Goal: Transaction & Acquisition: Book appointment/travel/reservation

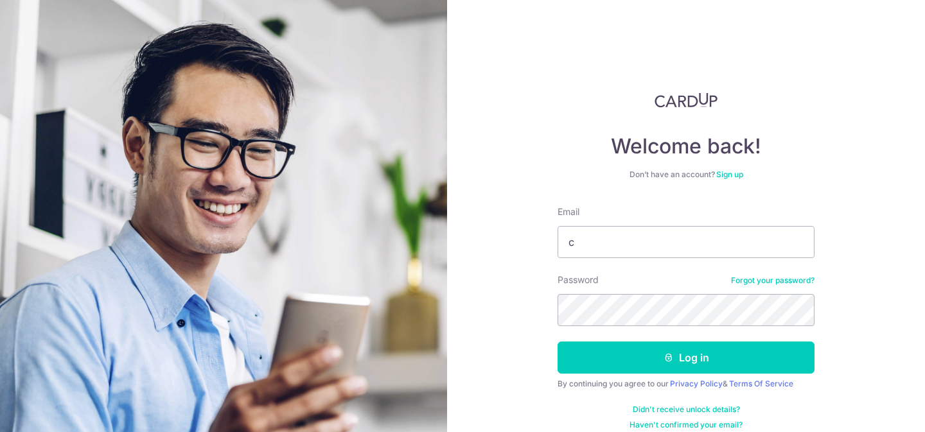
type input "[EMAIL_ADDRESS][DOMAIN_NAME]"
click at [557, 342] on button "Log in" at bounding box center [685, 358] width 257 height 32
type input "chandarren09@gmail.com"
click at [557, 342] on button "Log in" at bounding box center [685, 358] width 257 height 32
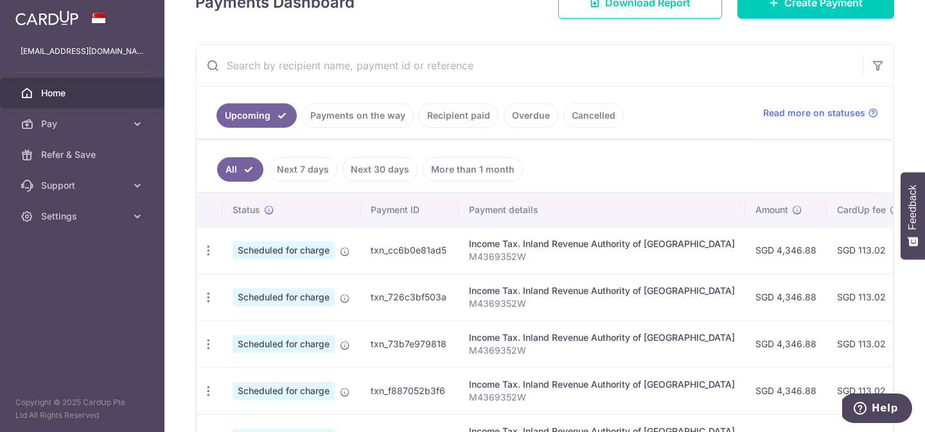
scroll to position [4, 0]
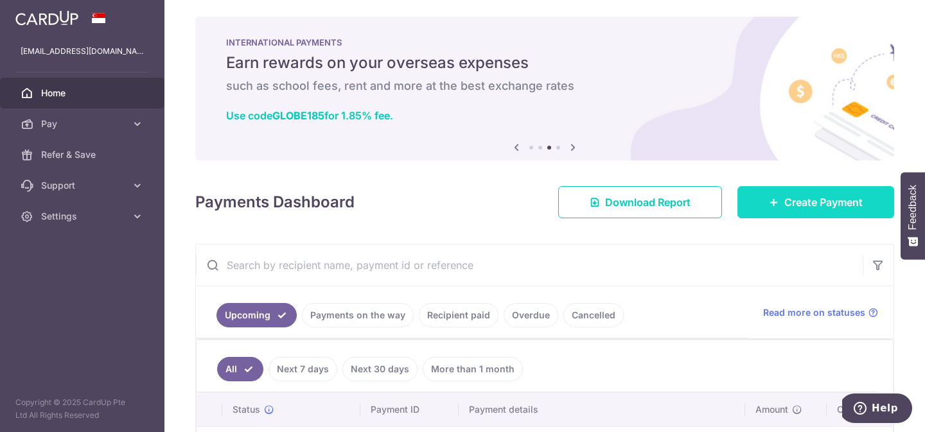
click at [814, 200] on span "Create Payment" at bounding box center [823, 202] width 78 height 15
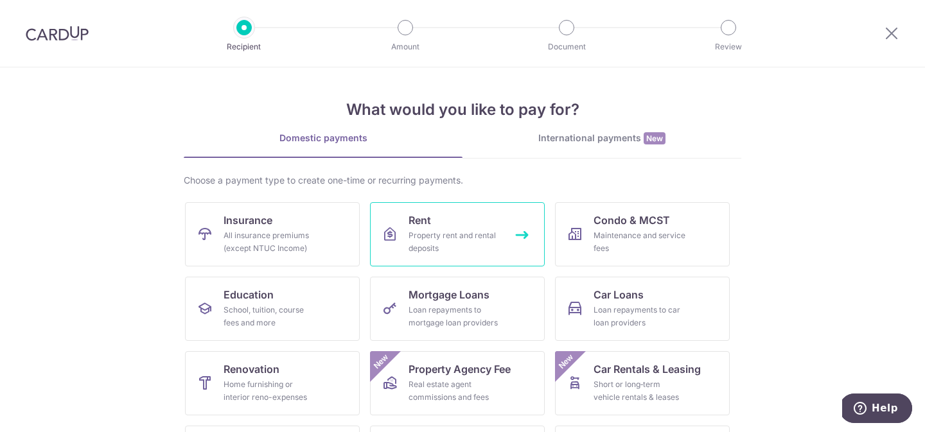
click at [472, 223] on link "Rent Property rent and rental deposits" at bounding box center [457, 234] width 175 height 64
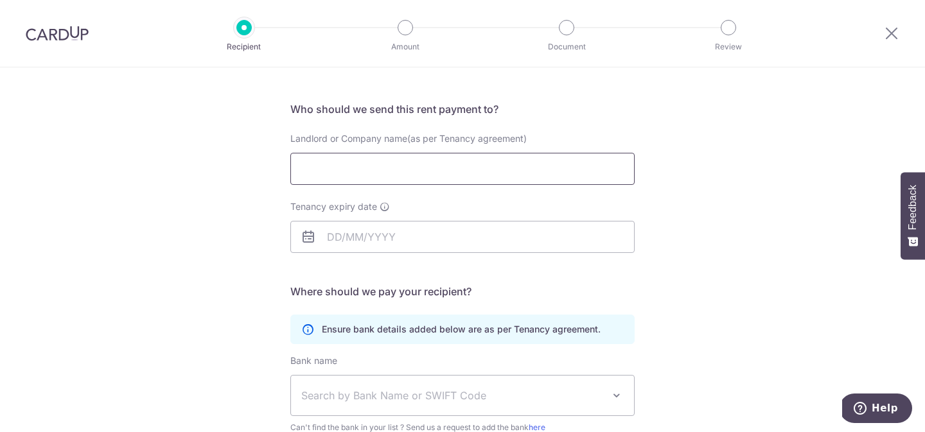
click at [379, 179] on input "Landlord or Company name(as per Tenancy agreement)" at bounding box center [462, 169] width 344 height 32
click at [359, 159] on input "Landlord or Company name(as per Tenancy agreement)" at bounding box center [462, 169] width 344 height 32
paste input "[PERSON_NAME] [PERSON_NAME] / [PERSON_NAME] YOKE OI [PERSON_NAME]"
type input "[PERSON_NAME] [PERSON_NAME] / [PERSON_NAME] YOKE OI [PERSON_NAME]"
click at [213, 221] on div "Who would you like to pay? Your recipient does not need a CardUp account to rec…" at bounding box center [462, 299] width 925 height 611
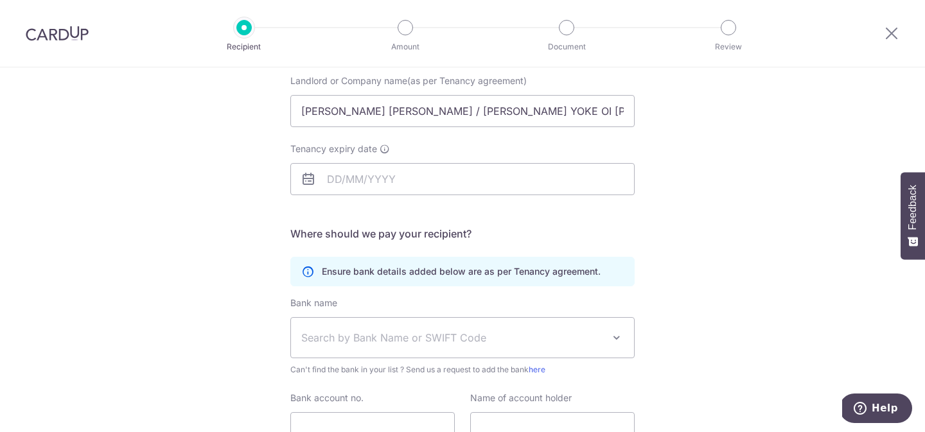
scroll to position [150, 0]
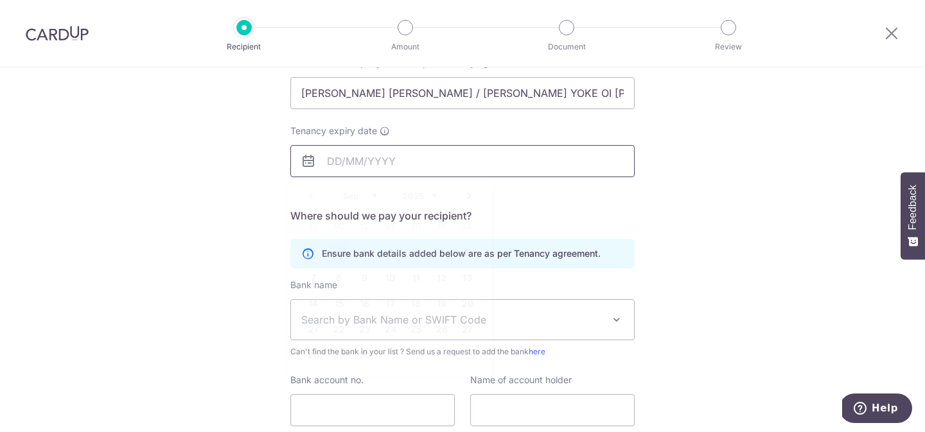
click at [345, 167] on input "Tenancy expiry date" at bounding box center [462, 161] width 344 height 32
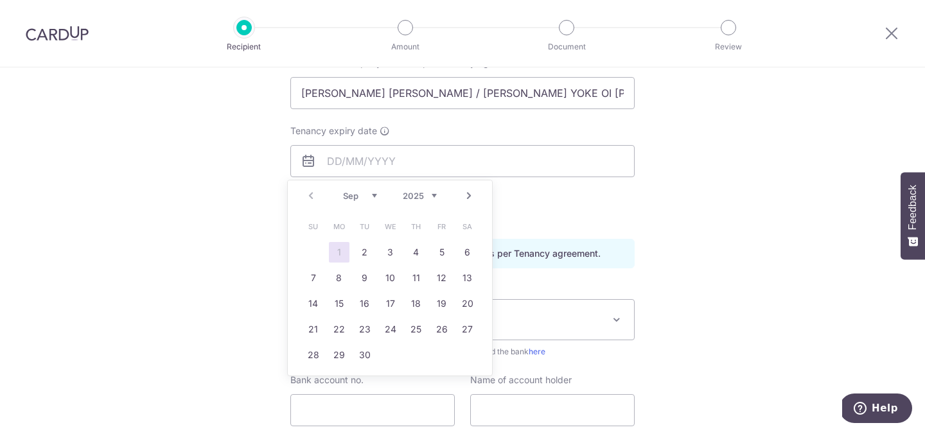
click at [430, 198] on select "2025 2026 2027 2028 2029 2030 2031 2032 2033 2034 2035" at bounding box center [420, 196] width 34 height 10
click at [311, 200] on link "Prev" at bounding box center [310, 195] width 15 height 15
click at [466, 328] on link "28" at bounding box center [467, 329] width 21 height 21
type input "[DATE]"
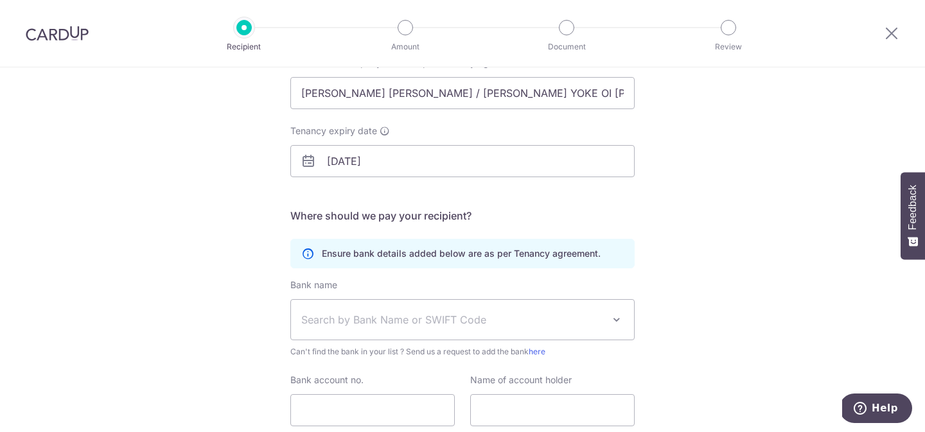
click at [164, 187] on div "Who would you like to pay? Your recipient does not need a CardUp account to rec…" at bounding box center [462, 223] width 925 height 611
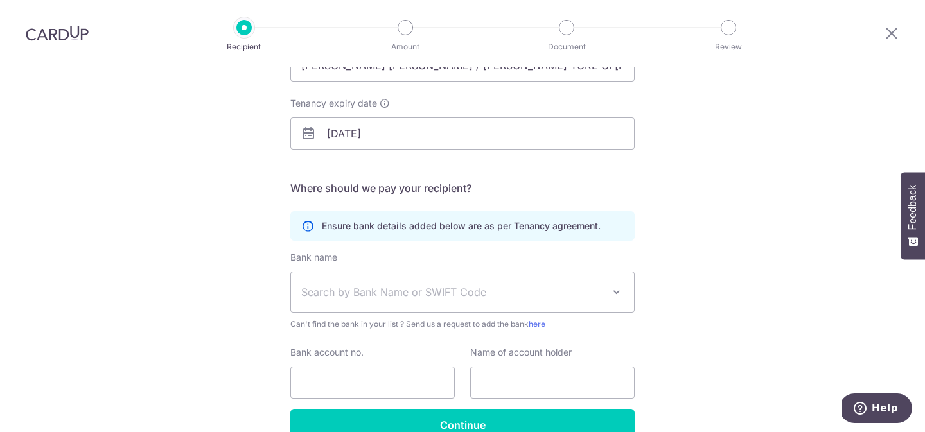
scroll to position [247, 0]
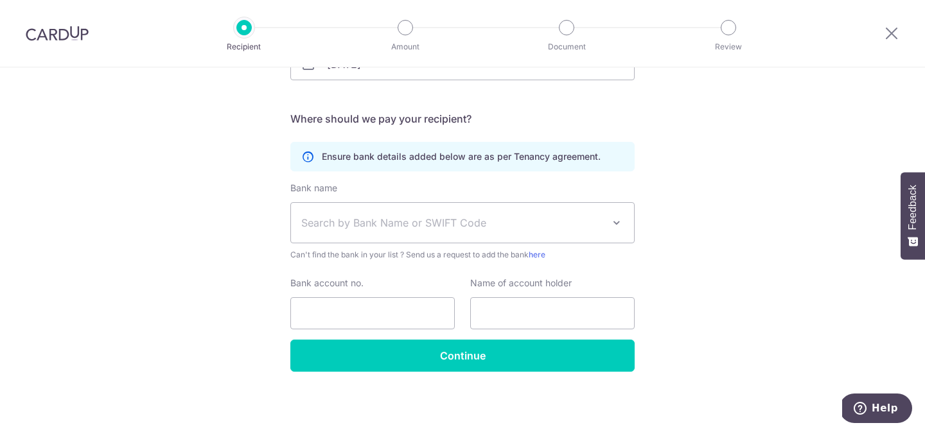
click at [422, 232] on span "Search by Bank Name or SWIFT Code" at bounding box center [462, 223] width 343 height 40
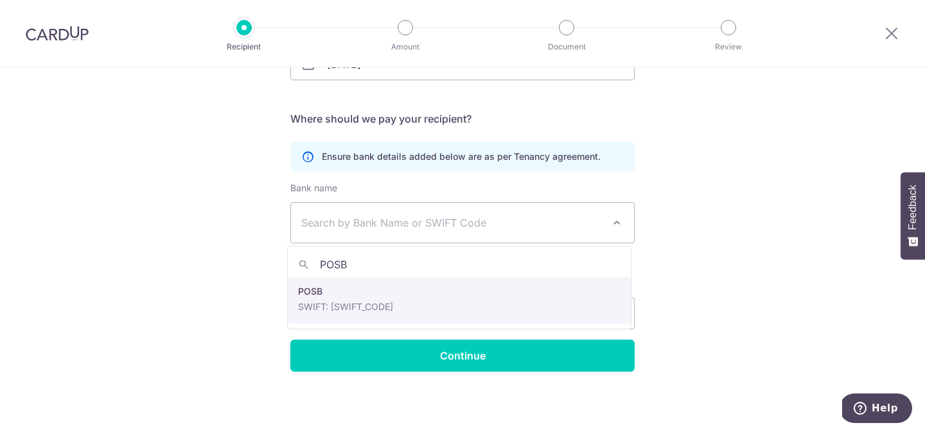
type input "POSB"
select select "19"
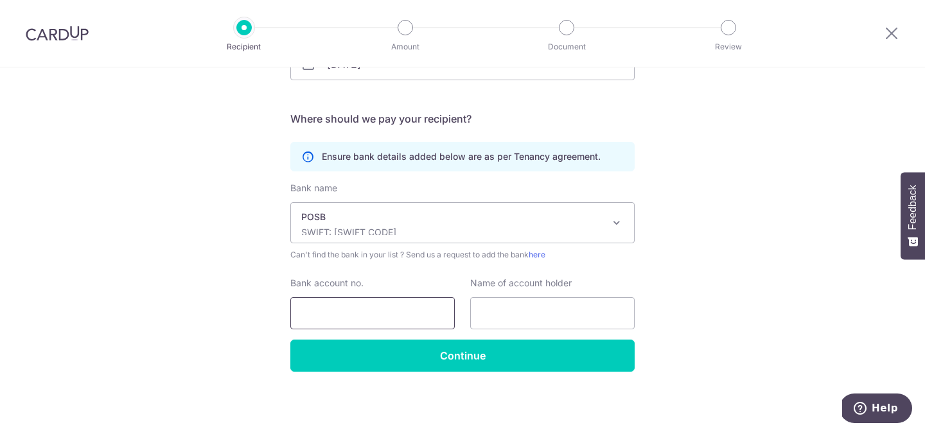
click at [380, 307] on input "Bank account no." at bounding box center [372, 313] width 164 height 32
paste input "087-32335-8"
type input "087-32335-8"
click at [200, 259] on div "Who would you like to pay? Your recipient does not need a CardUp account to rec…" at bounding box center [462, 126] width 925 height 611
click at [543, 307] on input "text" at bounding box center [552, 313] width 164 height 32
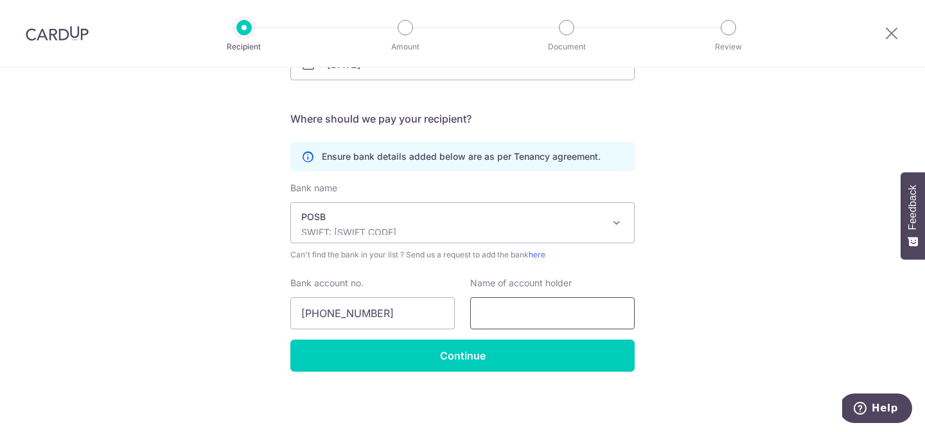
paste input "[PERSON_NAME] [PERSON_NAME] / [PERSON_NAME] YOKE OI [PERSON_NAME]"
click at [677, 275] on div "Who would you like to pay? Your recipient does not need a CardUp account to rec…" at bounding box center [462, 126] width 925 height 611
click at [569, 312] on input "[PERSON_NAME] [PERSON_NAME] / [PERSON_NAME] YOKE OI [PERSON_NAME]" at bounding box center [552, 313] width 164 height 32
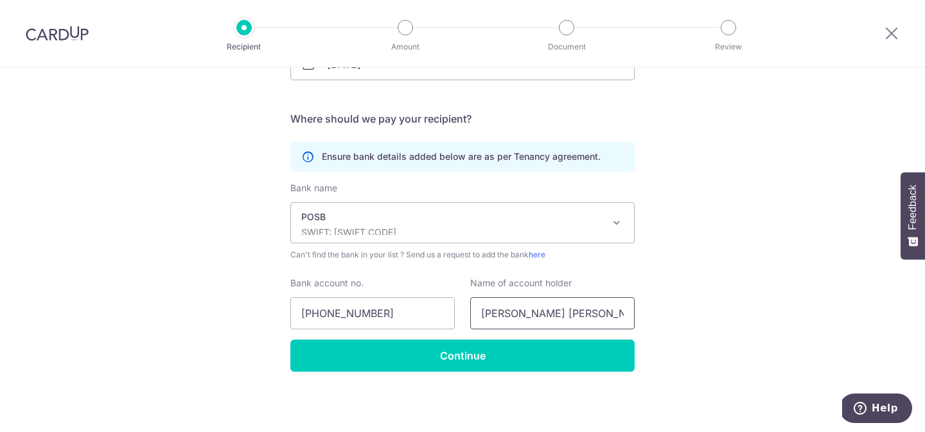
type input "LIM THIAN GUAN LOH YOKE OI ROSEMARY"
click at [692, 262] on div "Who would you like to pay? Your recipient does not need a CardUp account to rec…" at bounding box center [462, 126] width 925 height 611
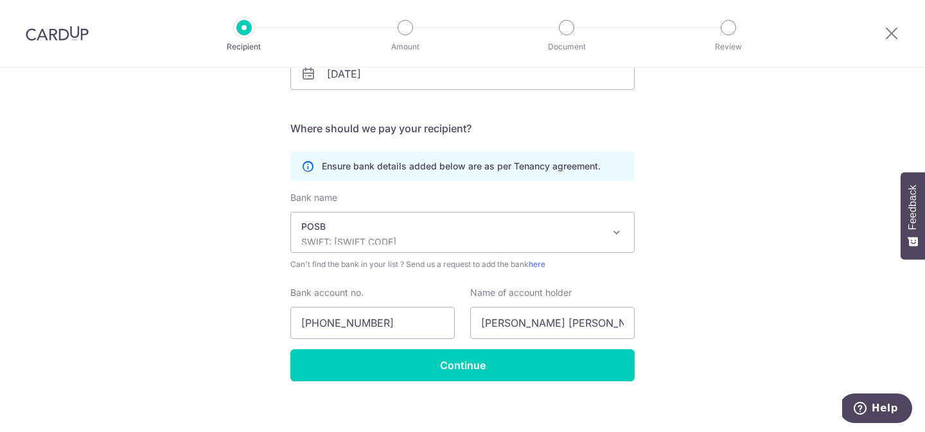
scroll to position [247, 0]
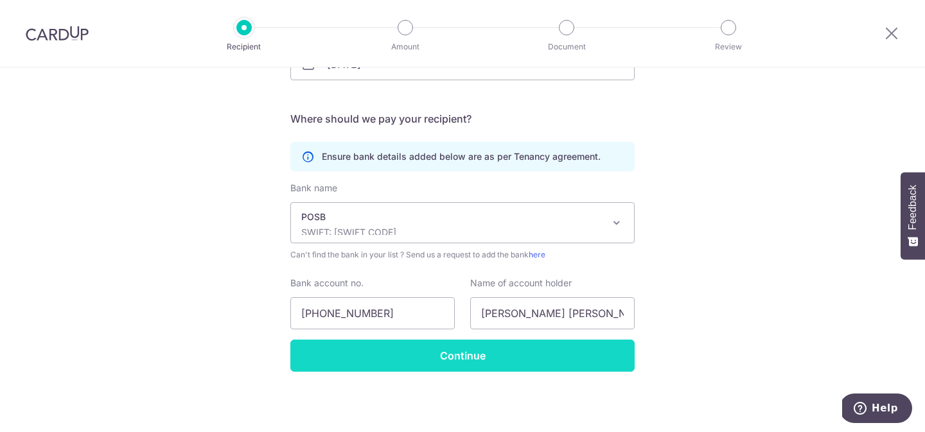
click at [446, 360] on input "Continue" at bounding box center [462, 356] width 344 height 32
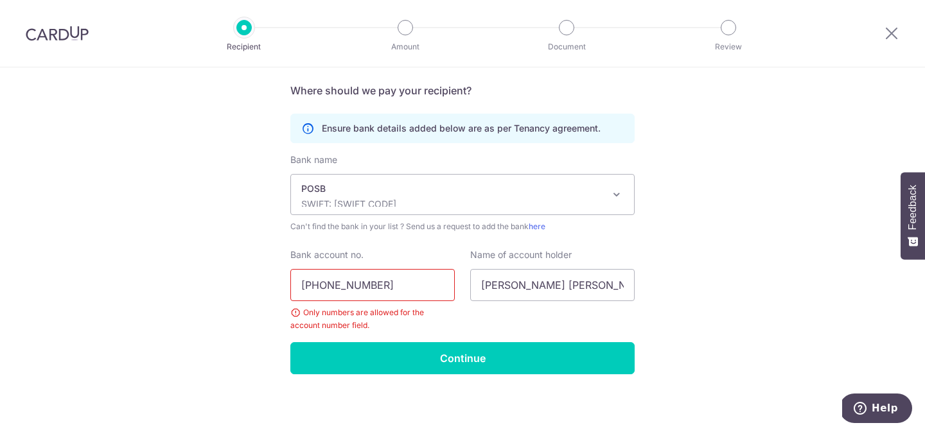
click at [354, 282] on input "[PHONE_NUMBER]" at bounding box center [372, 285] width 164 height 32
click at [322, 282] on input "087-323358" at bounding box center [372, 285] width 164 height 32
type input "087323358"
click at [171, 261] on div "Who would you like to pay? Your recipient does not need a CardUp account to rec…" at bounding box center [462, 114] width 925 height 642
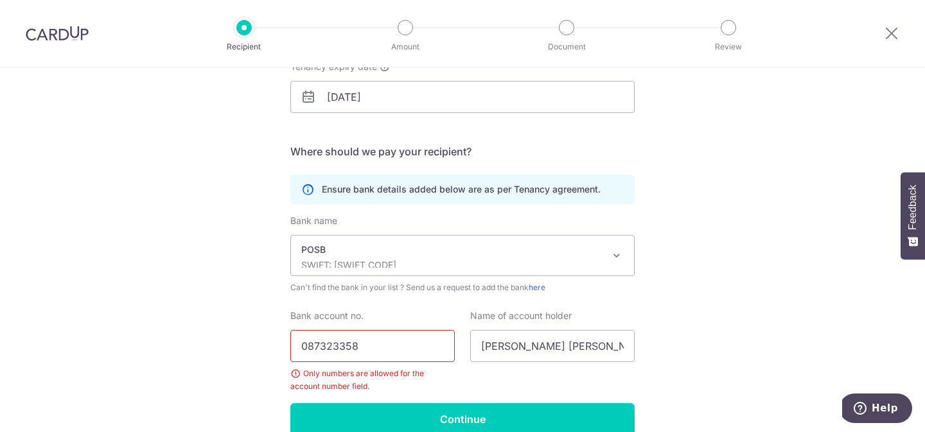
scroll to position [277, 0]
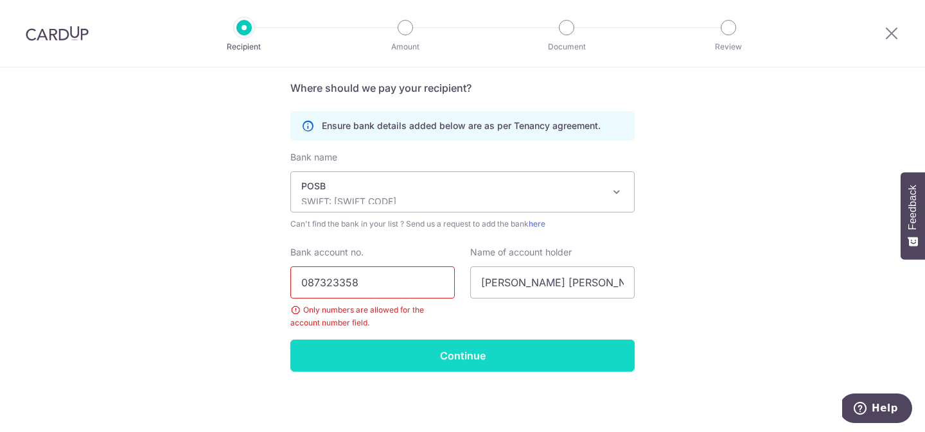
click at [462, 354] on input "Continue" at bounding box center [462, 356] width 344 height 32
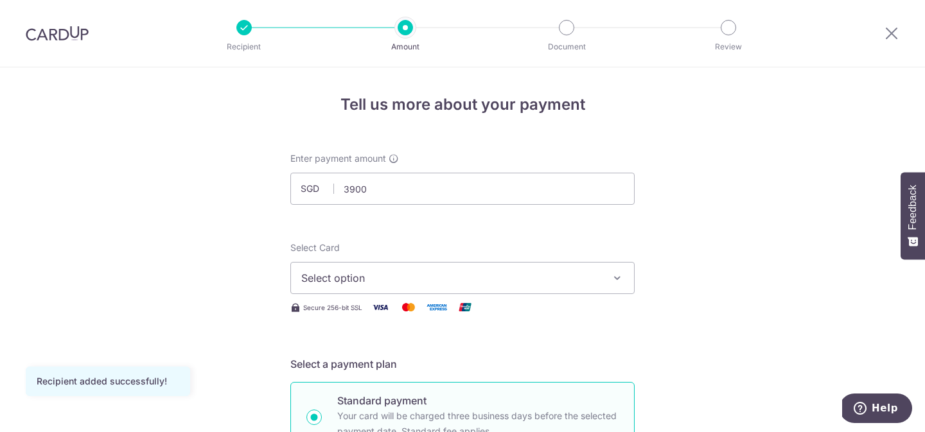
type input "3,900.00"
click at [330, 272] on span "Select option" at bounding box center [450, 277] width 299 height 15
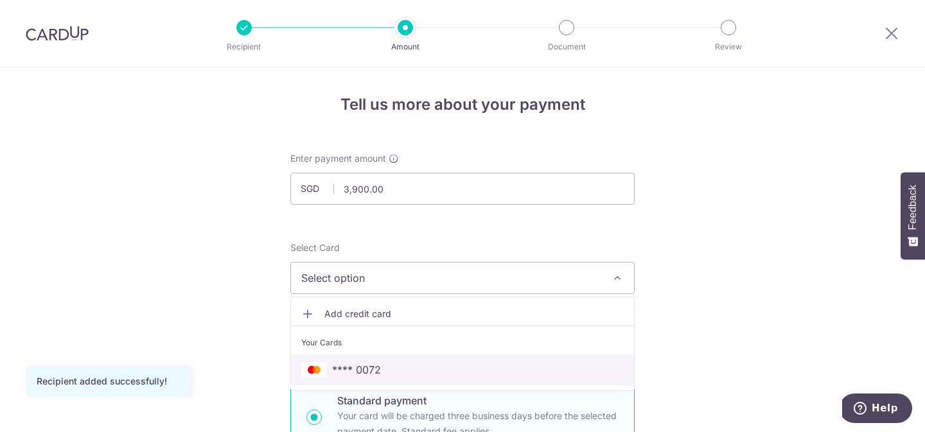
click at [372, 362] on span "**** 0072" at bounding box center [356, 369] width 49 height 15
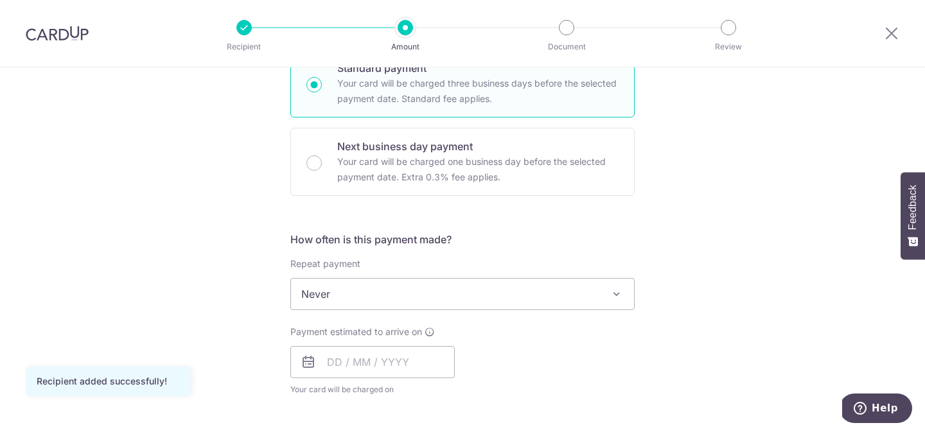
scroll to position [389, 0]
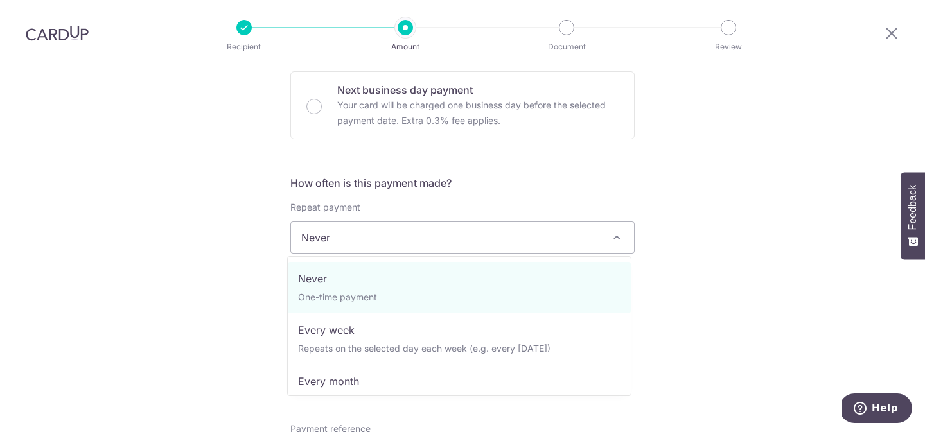
click at [348, 247] on span "Never" at bounding box center [462, 237] width 343 height 31
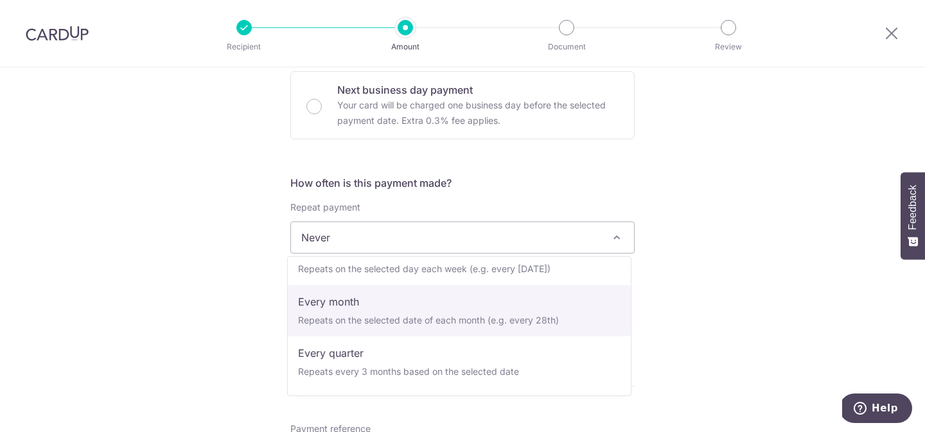
scroll to position [81, 0]
select select "3"
type input "28/08/2027"
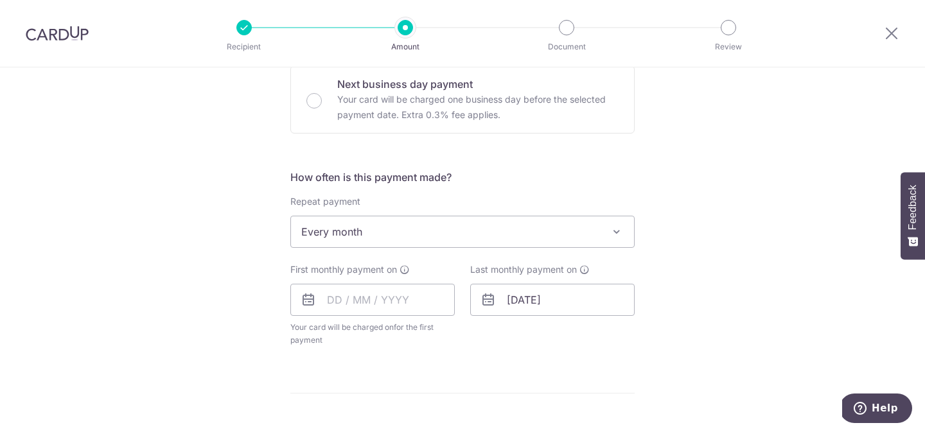
scroll to position [396, 0]
click at [354, 305] on input "text" at bounding box center [372, 299] width 164 height 32
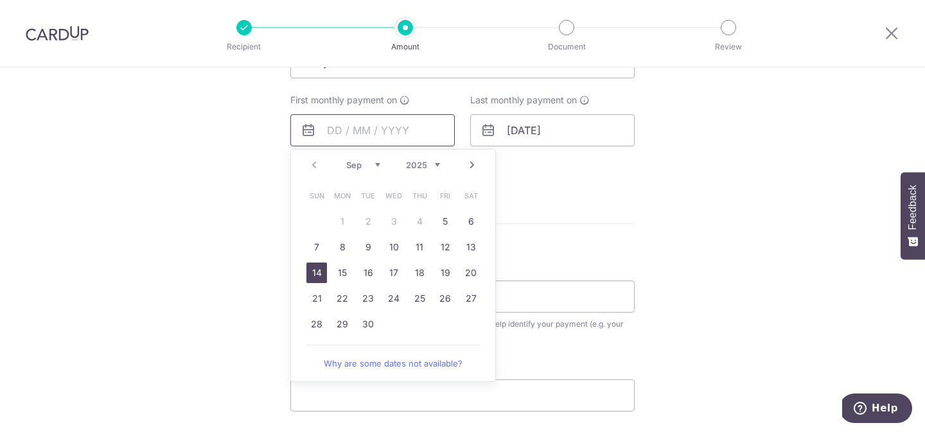
scroll to position [579, 0]
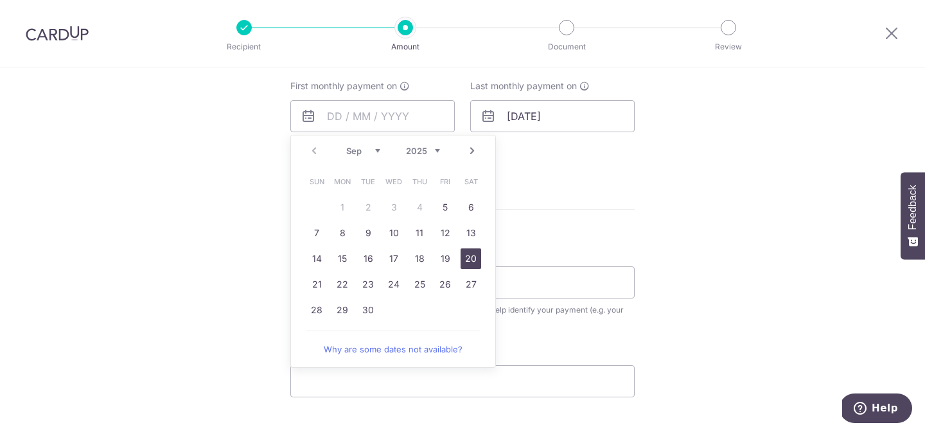
click at [466, 256] on link "20" at bounding box center [470, 259] width 21 height 21
type input "[DATE]"
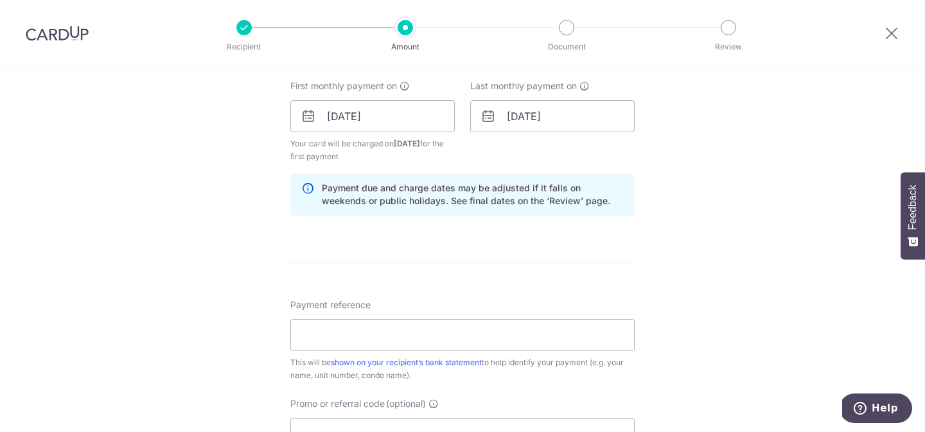
click at [210, 167] on div "Tell us more about your payment Enter payment amount SGD 3,900.00 3900.00 Recip…" at bounding box center [462, 102] width 925 height 1227
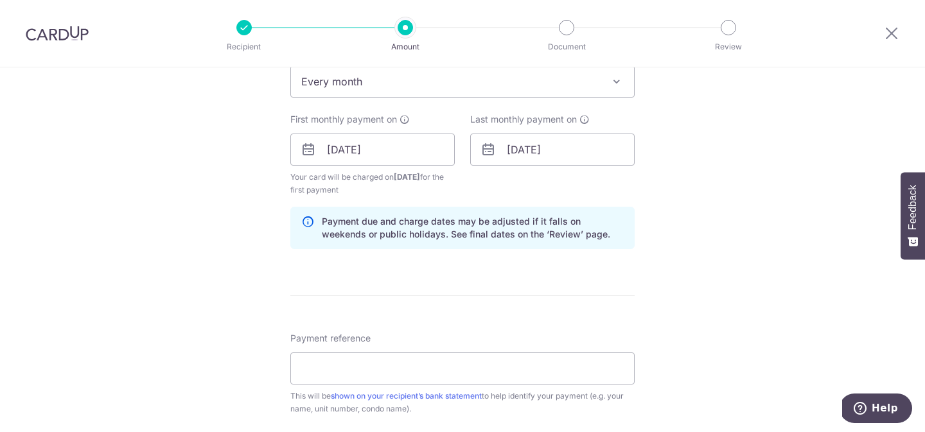
scroll to position [545, 0]
click at [520, 158] on input "28/08/2027" at bounding box center [552, 150] width 164 height 32
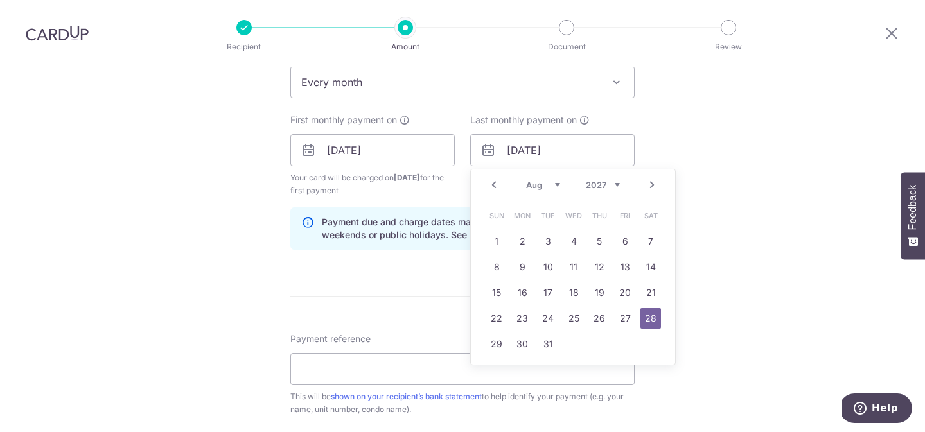
click at [493, 184] on link "Prev" at bounding box center [493, 184] width 15 height 15
click at [547, 324] on link "20" at bounding box center [548, 318] width 21 height 21
type input "[DATE]"
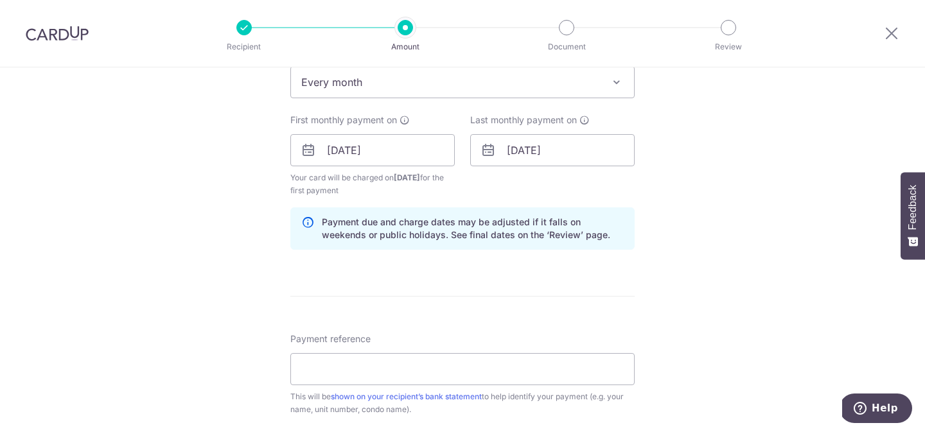
click at [238, 208] on div "Tell us more about your payment Enter payment amount SGD 3,900.00 3900.00 Recip…" at bounding box center [462, 136] width 925 height 1227
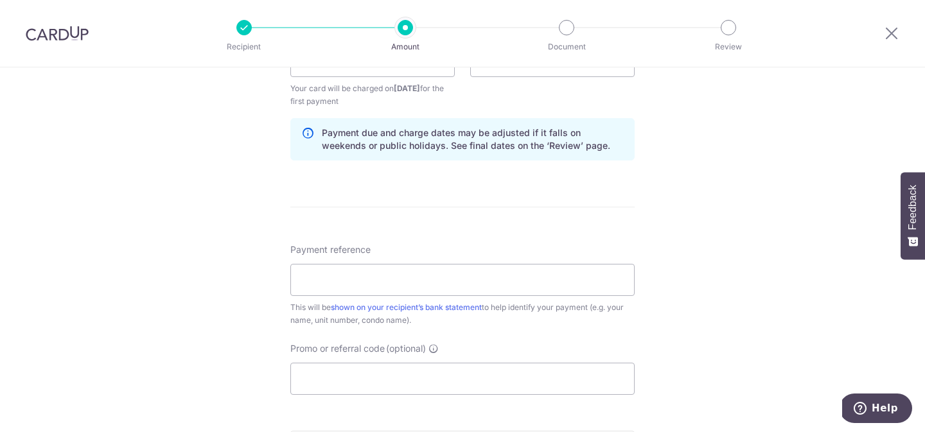
scroll to position [731, 0]
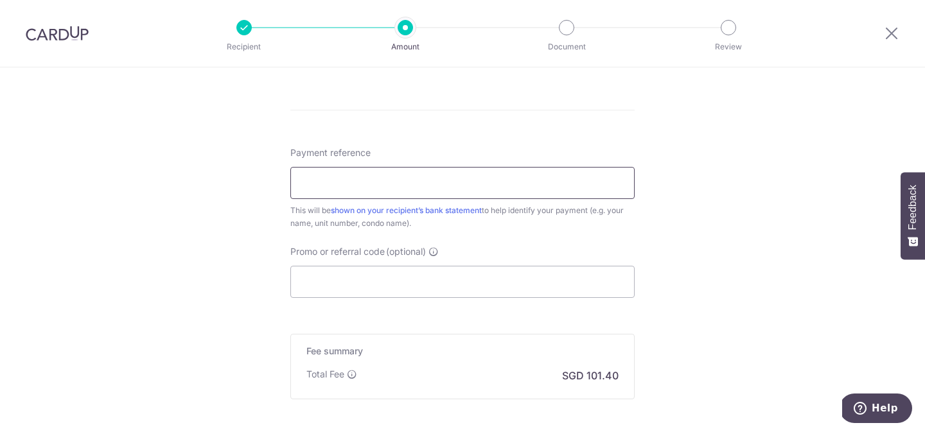
click at [419, 191] on input "Payment reference" at bounding box center [462, 183] width 344 height 32
type input "DCYS - AMK RENT 1404"
click at [401, 282] on input "Promo or referral code (optional)" at bounding box center [462, 282] width 344 height 32
paste input "SAVERENT179"
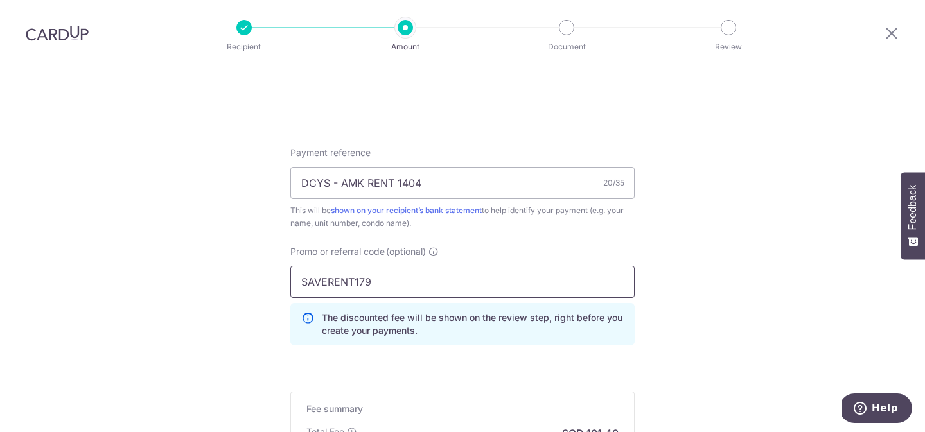
type input "SAVERENT179"
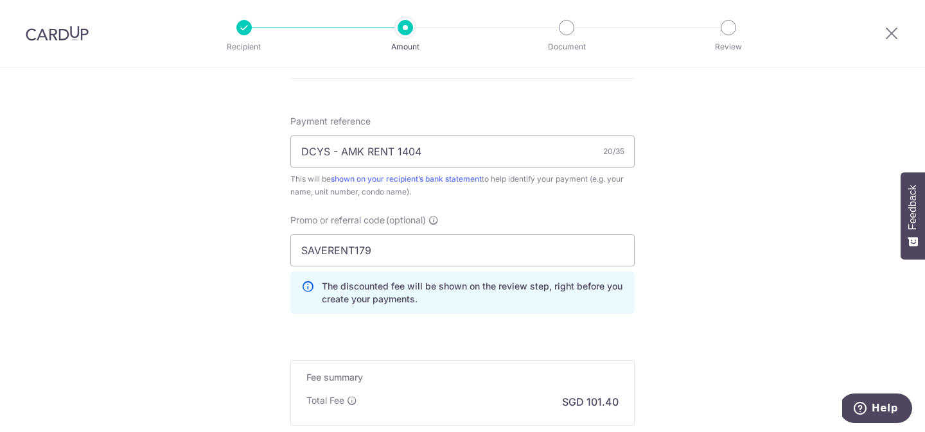
scroll to position [920, 0]
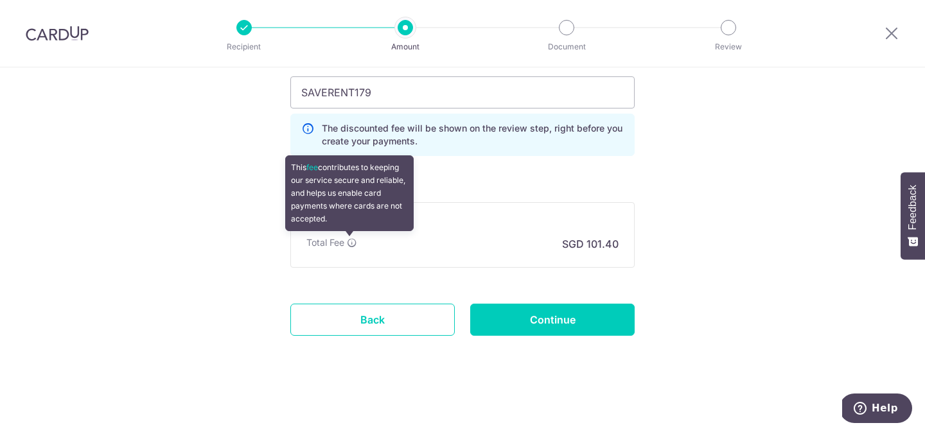
click at [350, 242] on icon at bounding box center [352, 243] width 10 height 10
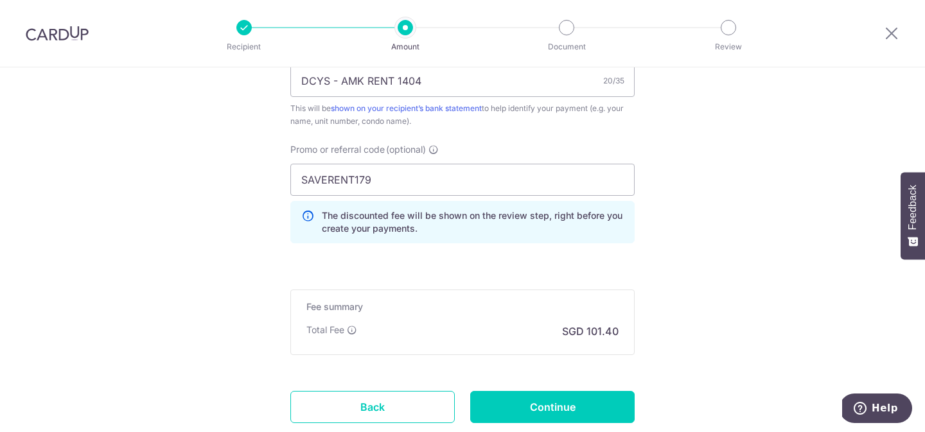
scroll to position [905, 0]
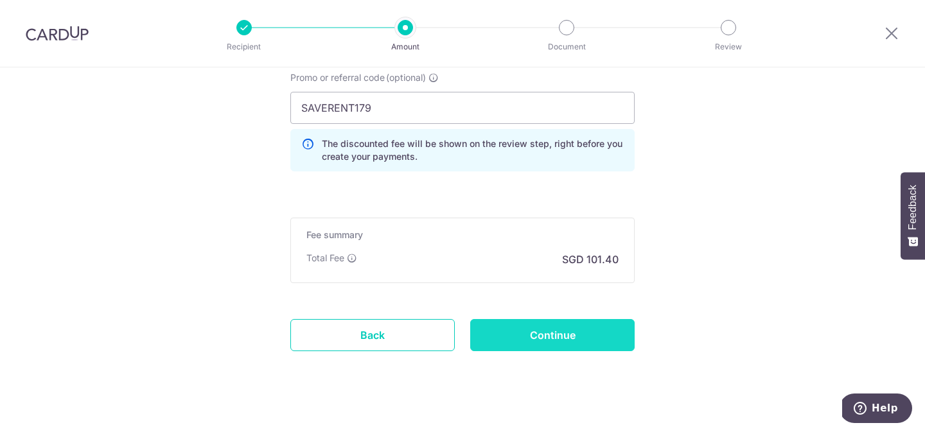
click at [573, 336] on input "Continue" at bounding box center [552, 335] width 164 height 32
type input "Create Schedule"
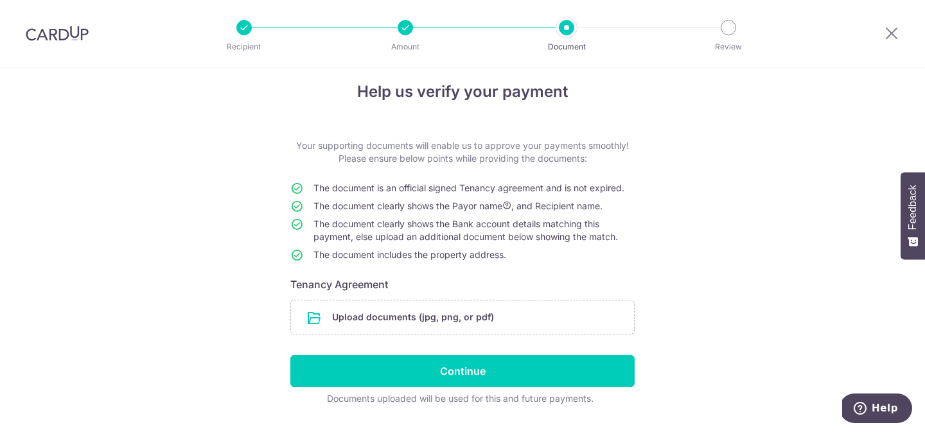
scroll to position [46, 0]
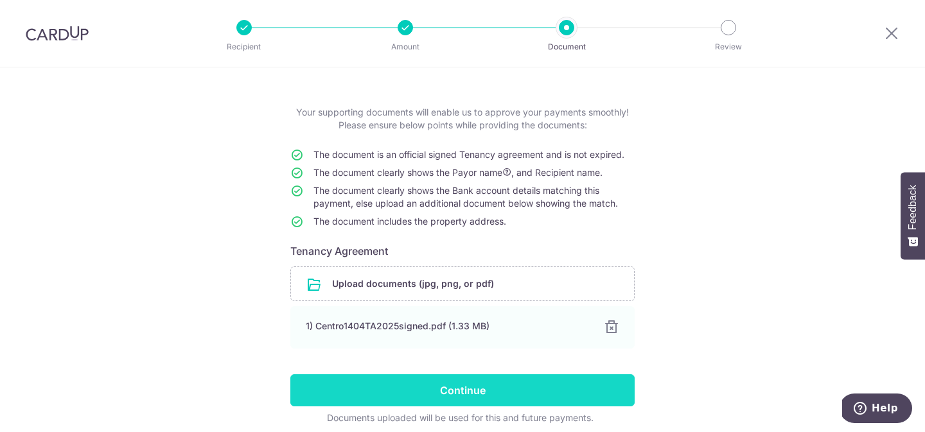
click at [534, 396] on input "Continue" at bounding box center [462, 390] width 344 height 32
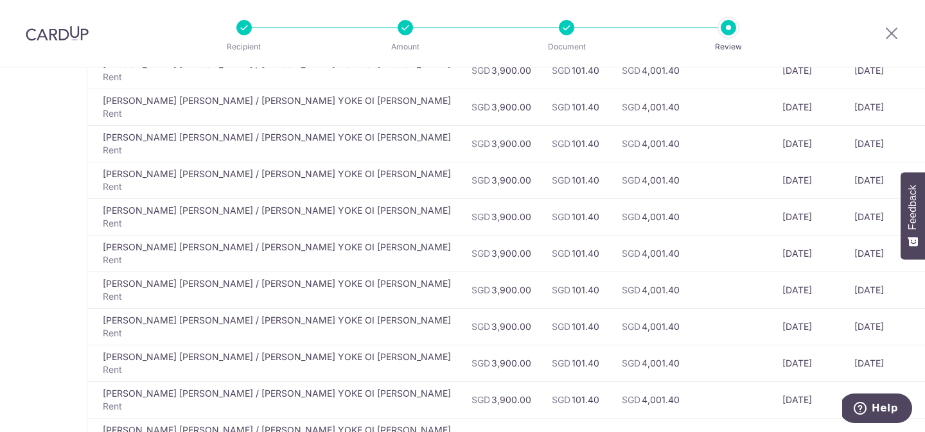
scroll to position [838, 0]
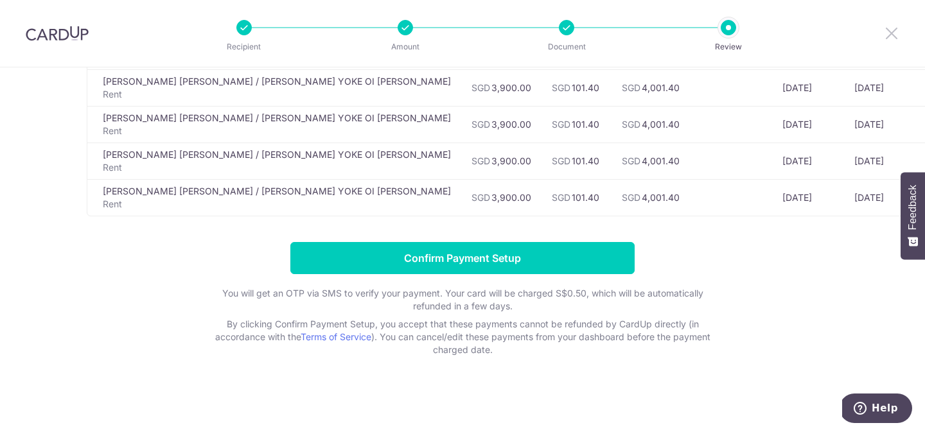
click at [892, 35] on icon at bounding box center [891, 33] width 15 height 16
